Goal: Check status: Check status

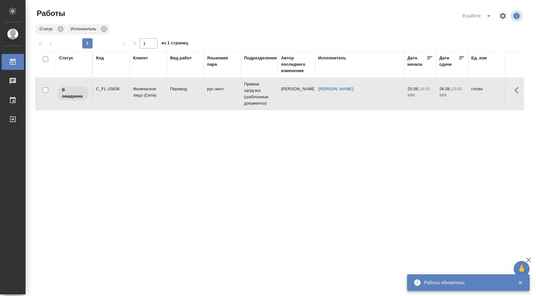
click at [490, 14] on icon "split button" at bounding box center [489, 16] width 8 height 8
click at [481, 27] on li "Стандартные настройки" at bounding box center [477, 29] width 61 height 10
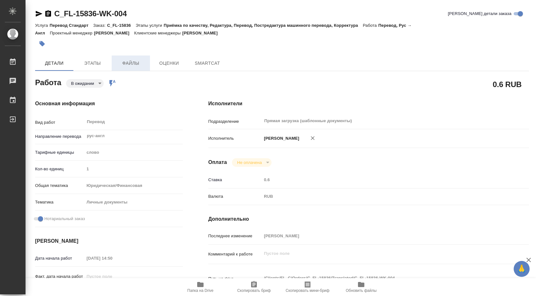
type textarea "x"
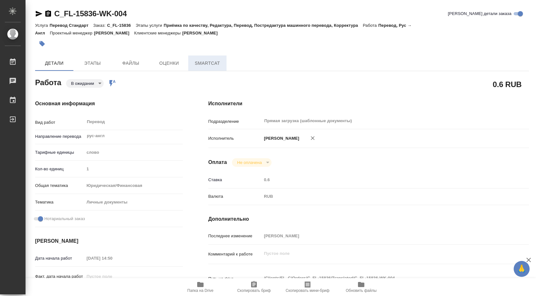
type textarea "x"
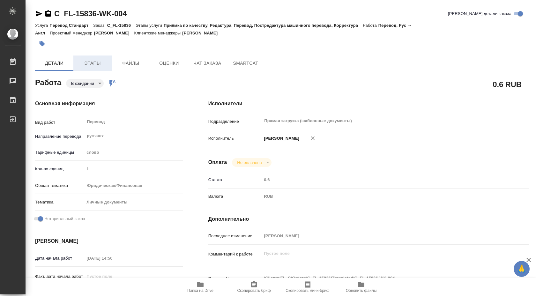
click at [89, 65] on span "Этапы" at bounding box center [92, 63] width 31 height 8
type textarea "x"
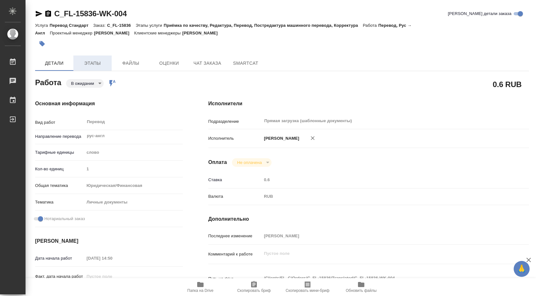
type textarea "x"
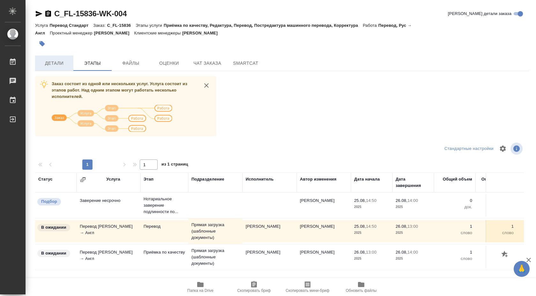
click at [43, 60] on span "Детали" at bounding box center [54, 63] width 31 height 8
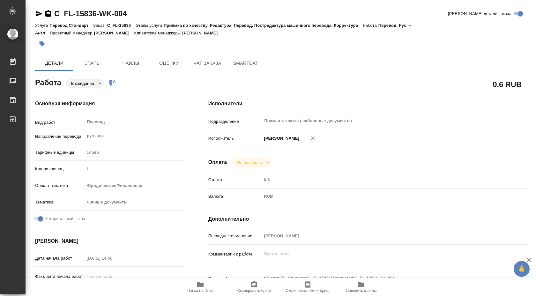
type textarea "x"
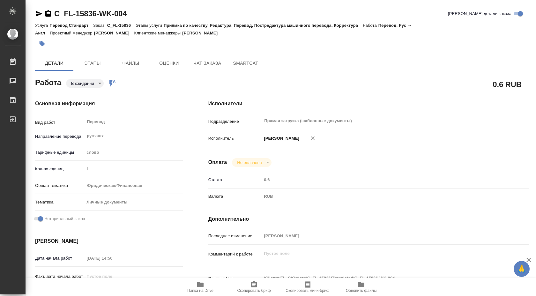
click at [200, 286] on icon "button" at bounding box center [200, 284] width 6 height 5
type textarea "x"
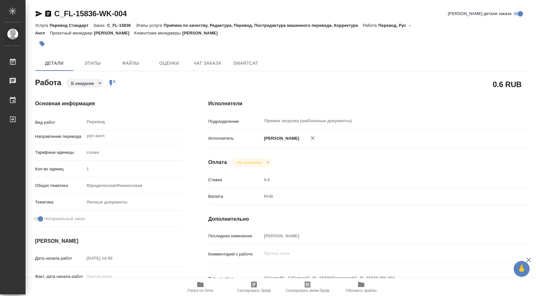
type textarea "x"
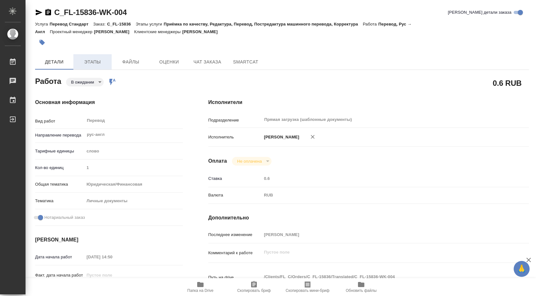
click at [87, 66] on button "Этапы" at bounding box center [92, 61] width 38 height 15
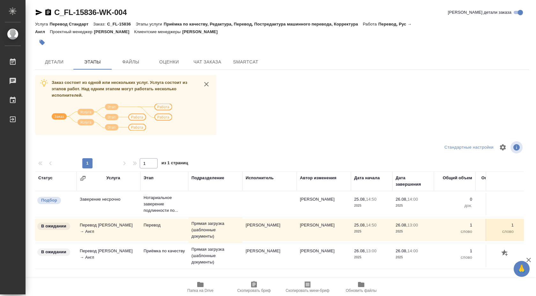
scroll to position [36, 0]
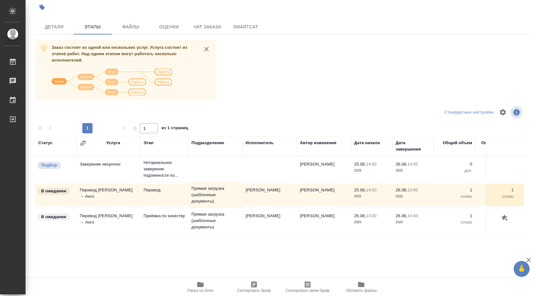
click at [200, 287] on icon "button" at bounding box center [200, 284] width 6 height 5
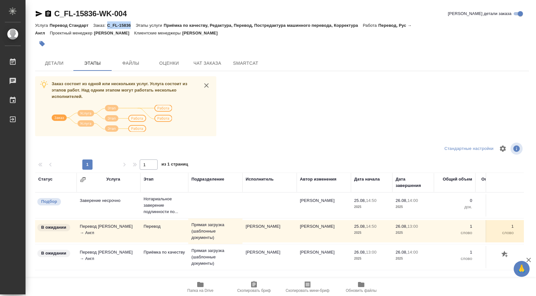
drag, startPoint x: 109, startPoint y: 26, endPoint x: 132, endPoint y: 26, distance: 23.3
click at [132, 26] on p "C_FL-15836" at bounding box center [121, 25] width 28 height 5
copy p "C_FL-15836"
